Goal: Transaction & Acquisition: Purchase product/service

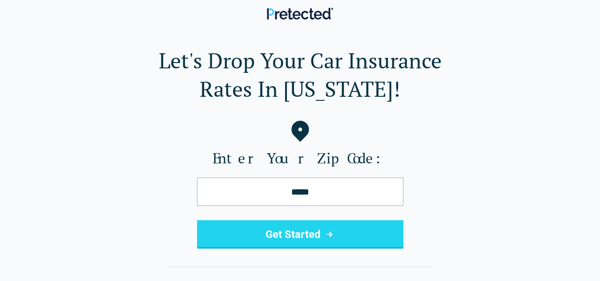
type input "*****"
click at [314, 229] on button "Get Started" at bounding box center [300, 235] width 206 height 28
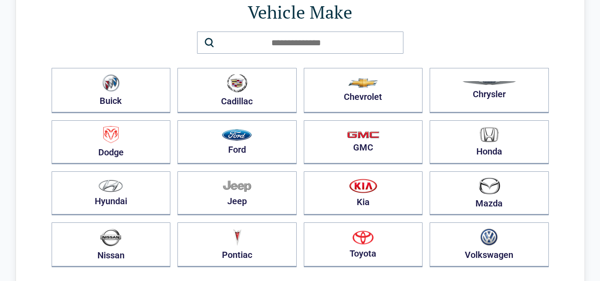
scroll to position [64, 0]
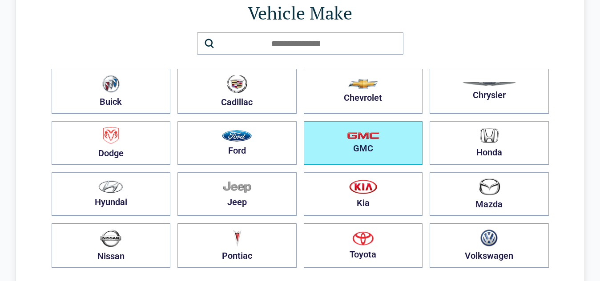
click at [355, 137] on img "button" at bounding box center [363, 136] width 32 height 8
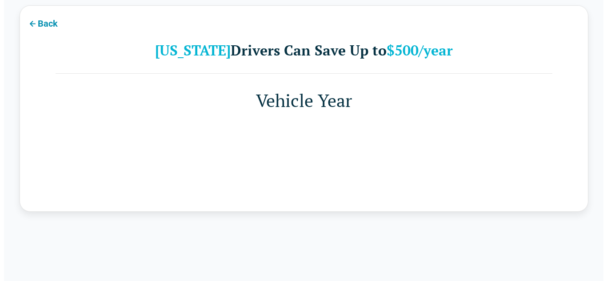
scroll to position [0, 0]
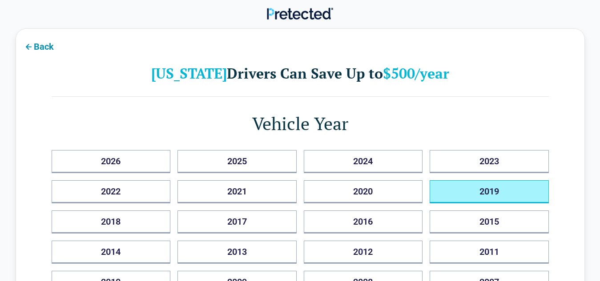
click at [434, 189] on button "2019" at bounding box center [489, 192] width 119 height 23
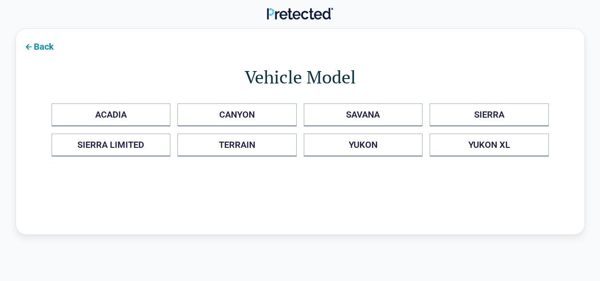
click at [447, 224] on div "Back Vehicle Model ACADIA CANYON SAVANA SIERRA SIERRA LIMITED TERRAIN YUKON YUK…" at bounding box center [300, 131] width 569 height 207
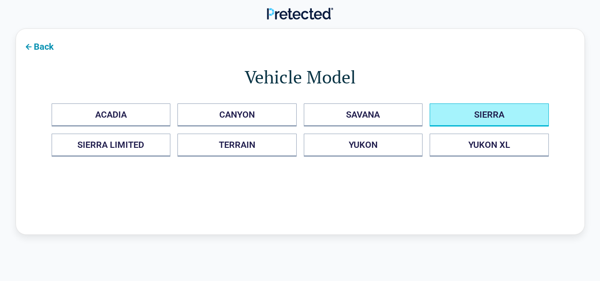
click at [475, 114] on button "SIERRA" at bounding box center [489, 115] width 119 height 23
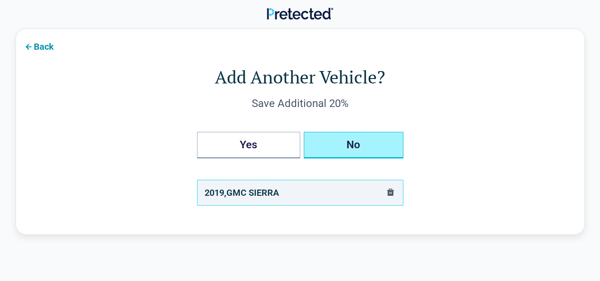
click at [355, 149] on button "No" at bounding box center [354, 145] width 100 height 27
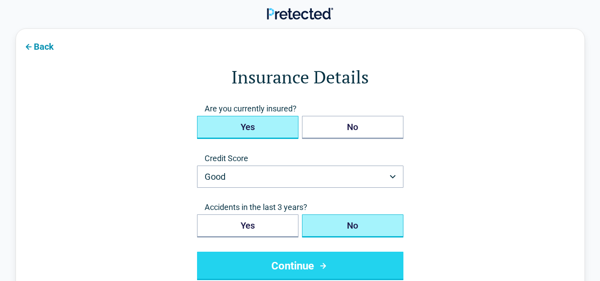
click at [263, 129] on button "Yes" at bounding box center [247, 127] width 101 height 23
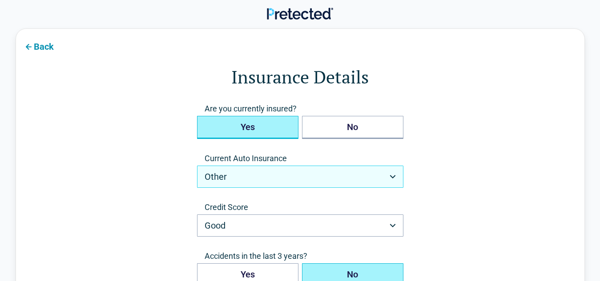
click at [391, 183] on button "Other" at bounding box center [300, 177] width 206 height 22
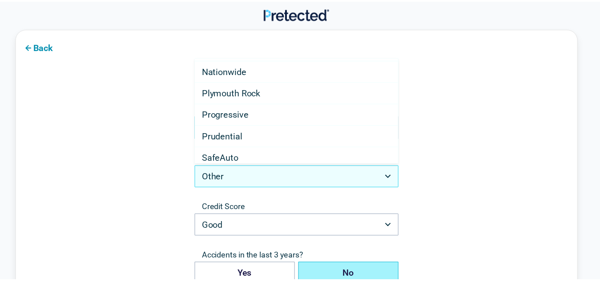
scroll to position [390, 0]
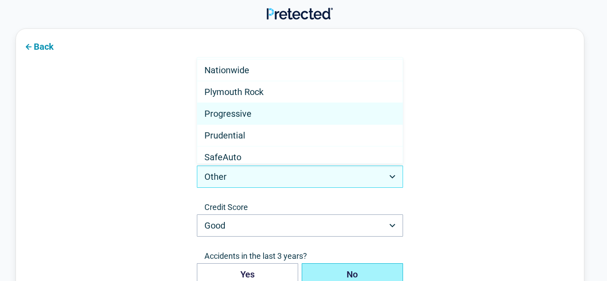
click at [261, 121] on div "Progressive" at bounding box center [299, 114] width 205 height 22
select select "**********"
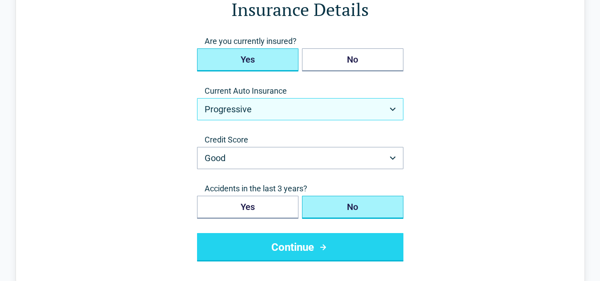
scroll to position [77, 0]
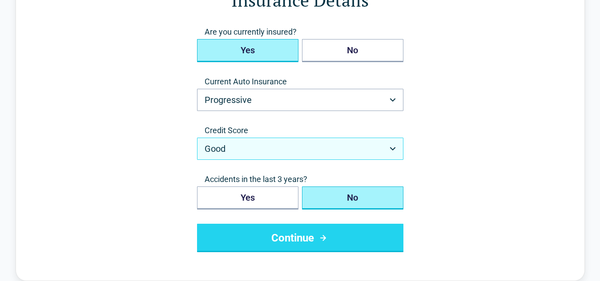
click at [388, 150] on button "Good" at bounding box center [300, 149] width 206 height 22
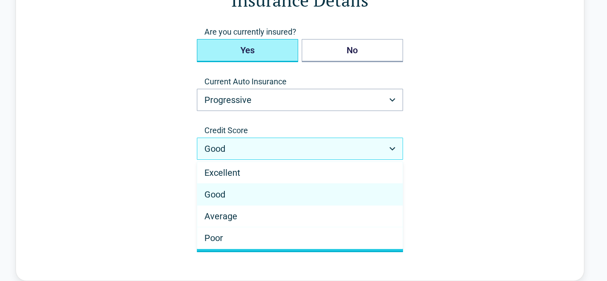
click at [441, 143] on html "**********" at bounding box center [303, 232] width 607 height 619
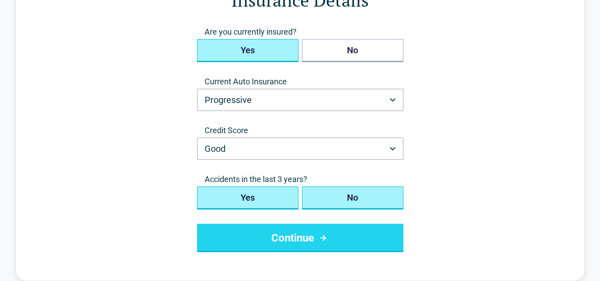
click at [272, 205] on button "Yes" at bounding box center [247, 198] width 101 height 23
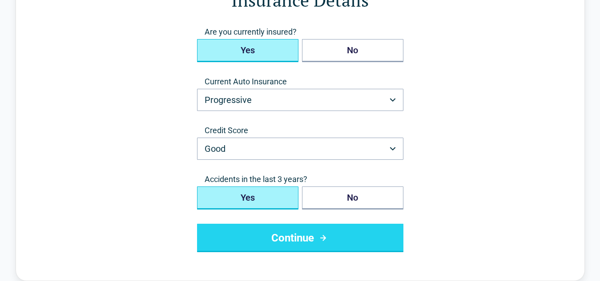
click at [326, 245] on button "Continue" at bounding box center [300, 238] width 206 height 28
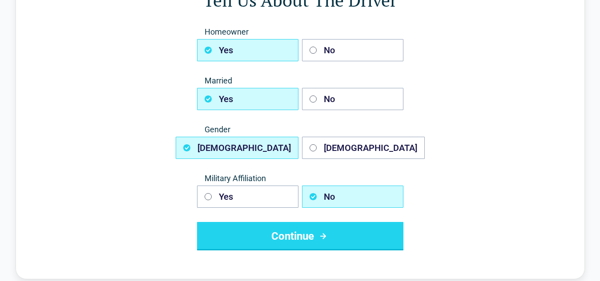
scroll to position [0, 0]
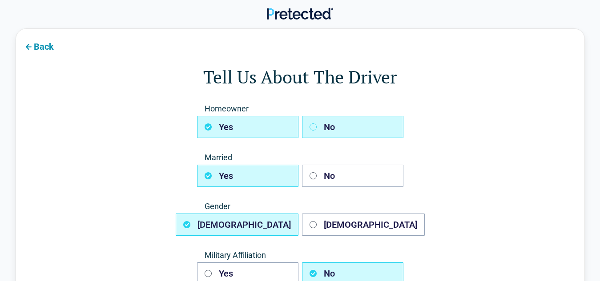
click at [345, 129] on button "No" at bounding box center [352, 127] width 101 height 22
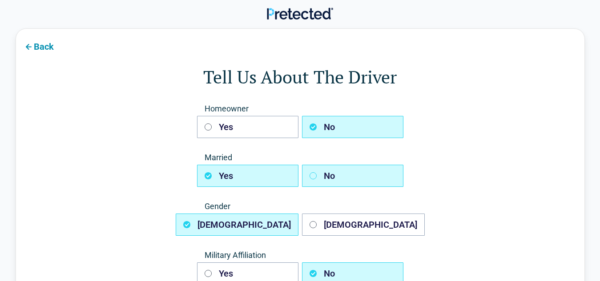
click at [340, 177] on button "No" at bounding box center [352, 176] width 101 height 22
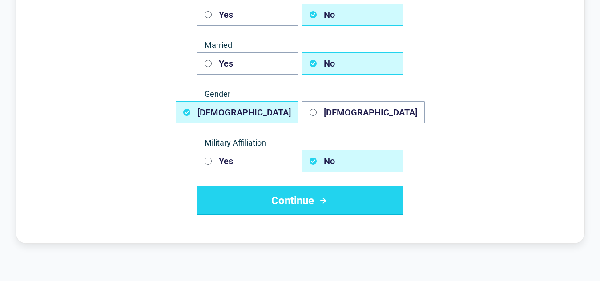
scroll to position [115, 0]
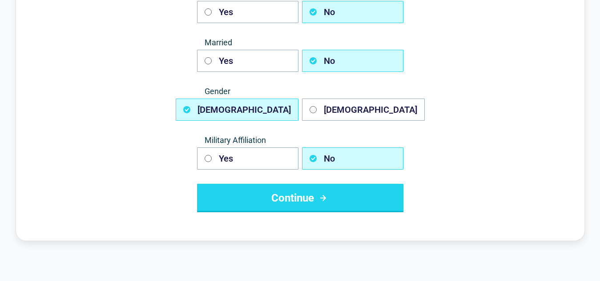
click at [340, 202] on button "Continue" at bounding box center [300, 198] width 206 height 28
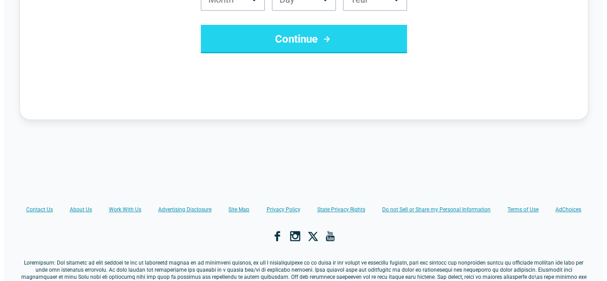
scroll to position [0, 0]
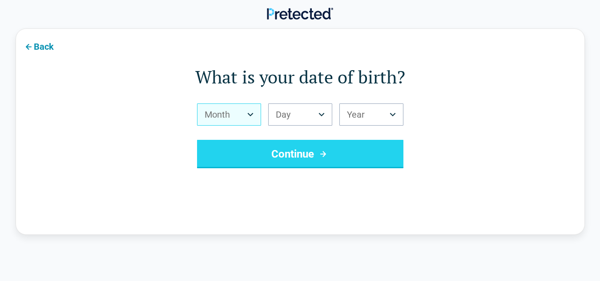
click at [250, 118] on button "Month" at bounding box center [229, 115] width 64 height 22
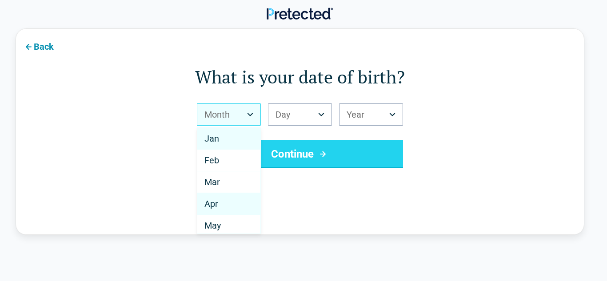
click at [226, 205] on div "Apr" at bounding box center [228, 204] width 63 height 22
select select "*"
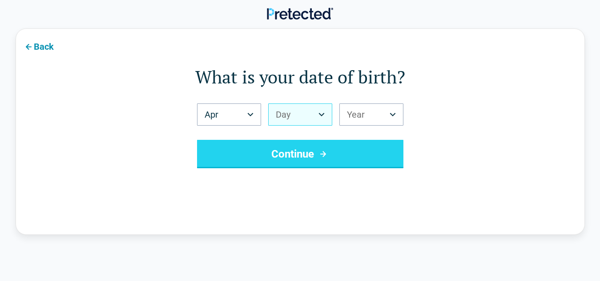
click at [321, 115] on icon "Birth Day" at bounding box center [321, 115] width 6 height 4
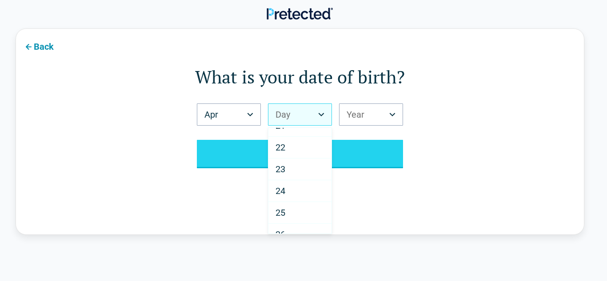
scroll to position [547, 0]
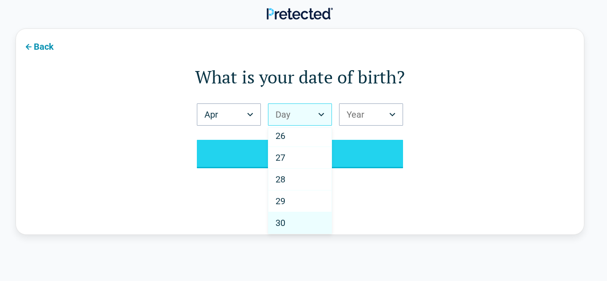
click at [292, 226] on div "30" at bounding box center [300, 223] width 63 height 21
select select "**"
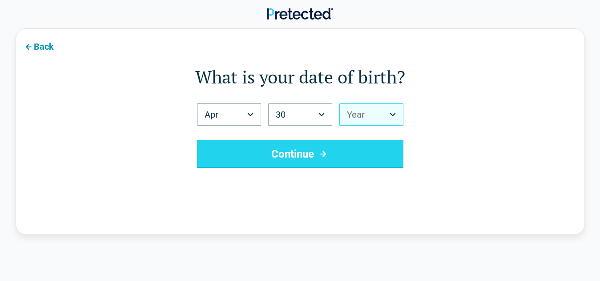
click at [381, 119] on button "Year" at bounding box center [371, 115] width 64 height 22
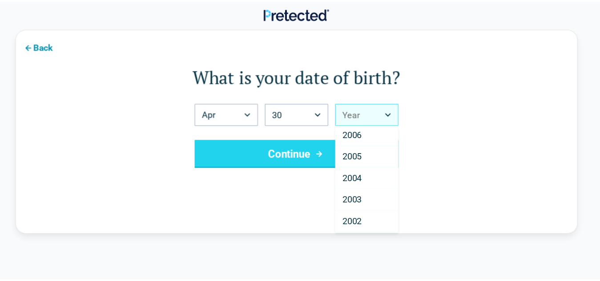
scroll to position [29, 0]
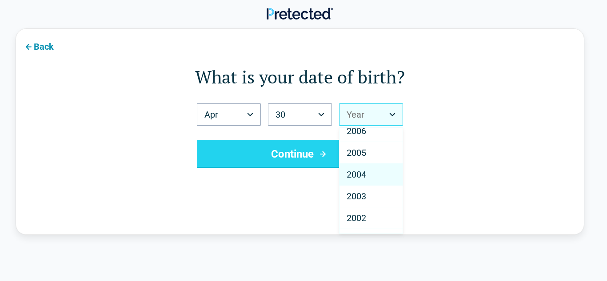
click at [371, 177] on div "2004" at bounding box center [371, 175] width 63 height 22
select select "****"
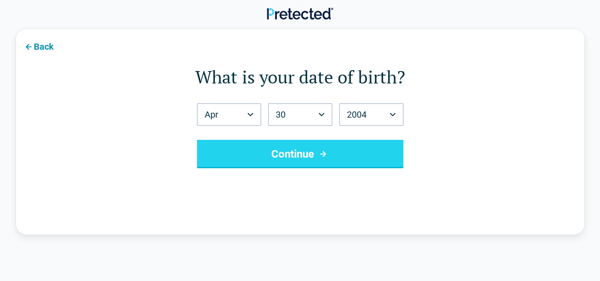
click at [327, 157] on icon "submit" at bounding box center [323, 154] width 11 height 11
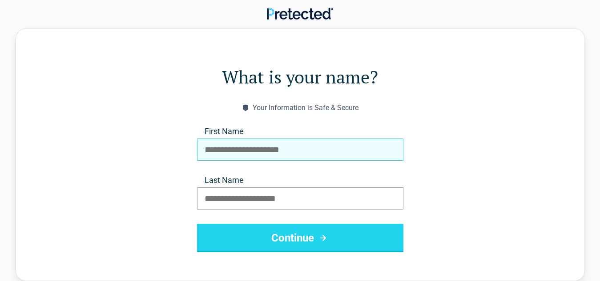
click at [296, 153] on input "First Name" at bounding box center [300, 150] width 206 height 22
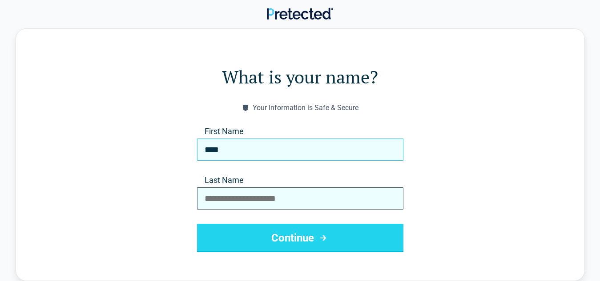
type input "****"
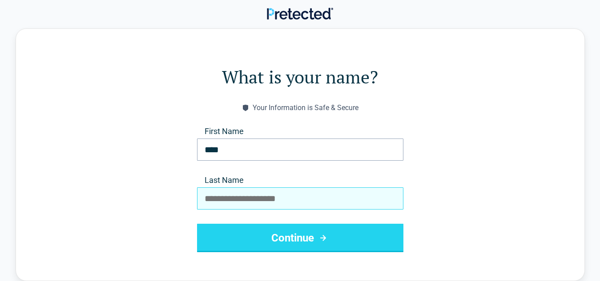
click at [267, 202] on input "Last Name" at bounding box center [300, 199] width 206 height 22
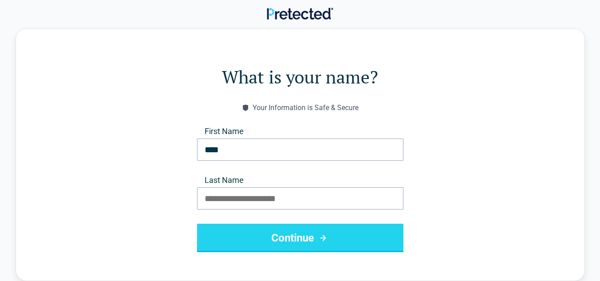
click at [466, 202] on form "What is your name? Your Information is Safe & Secure First Name **** Last Name …" at bounding box center [300, 158] width 497 height 188
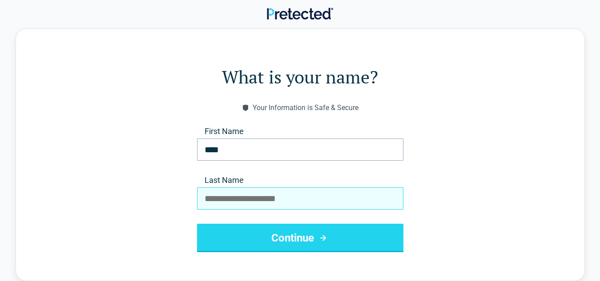
click at [300, 202] on input "Last Name" at bounding box center [300, 199] width 206 height 22
click at [278, 200] on input "Last Name" at bounding box center [300, 199] width 206 height 22
click at [273, 199] on input "Last Name" at bounding box center [300, 199] width 206 height 22
click at [270, 199] on input "Last Name" at bounding box center [300, 199] width 206 height 22
click at [269, 201] on input "Last Name" at bounding box center [300, 199] width 206 height 22
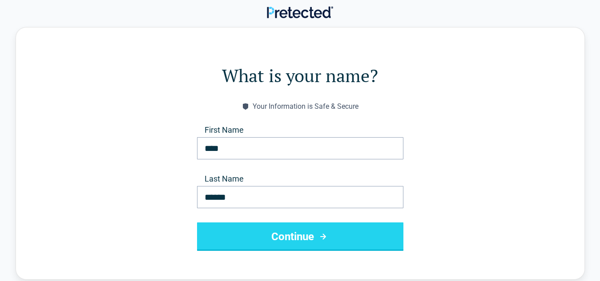
scroll to position [0, 0]
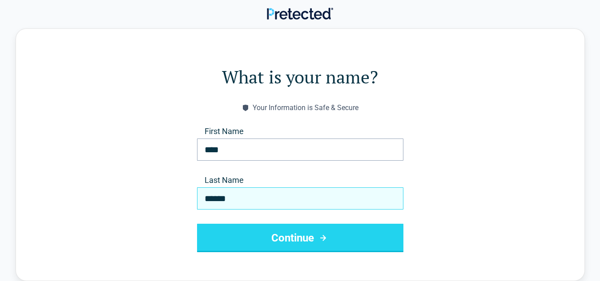
click at [209, 198] on input "******" at bounding box center [300, 199] width 206 height 22
type input "*******"
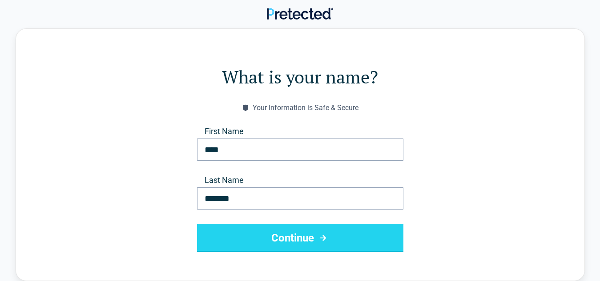
click at [265, 240] on button "Continue" at bounding box center [300, 238] width 206 height 28
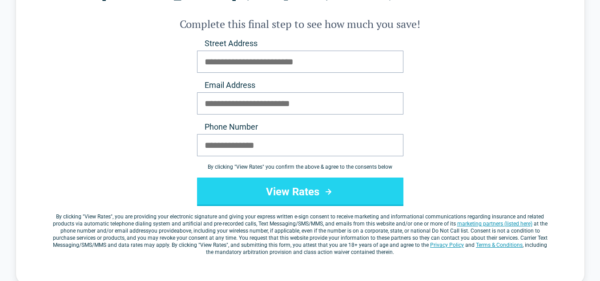
scroll to position [32, 0]
